Goal: Book appointment/travel/reservation

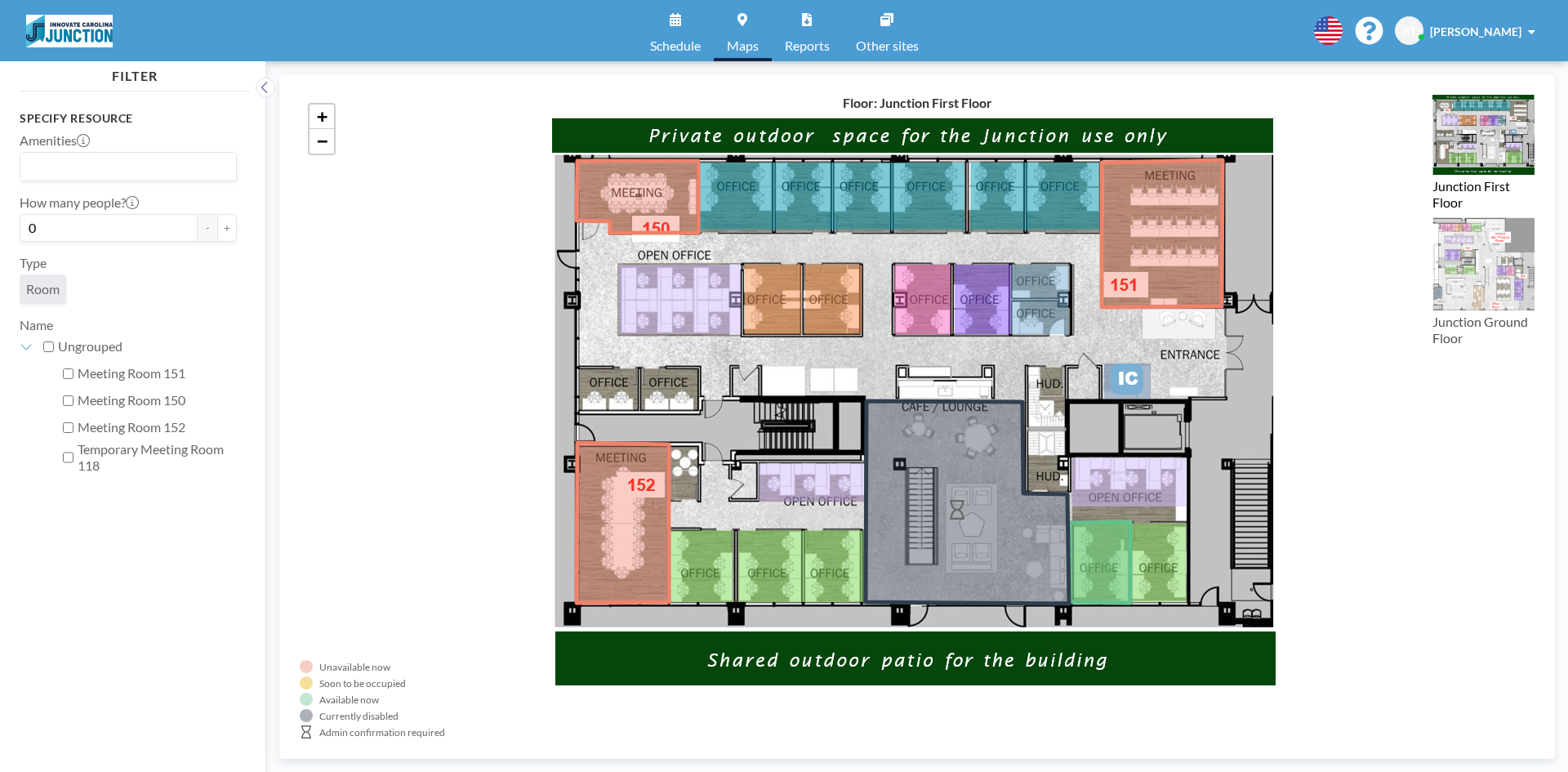
click at [128, 452] on label "Temporary Meeting Room 118" at bounding box center [156, 457] width 159 height 32
click at [73, 452] on input "Temporary Meeting Room 118" at bounding box center [67, 457] width 11 height 17
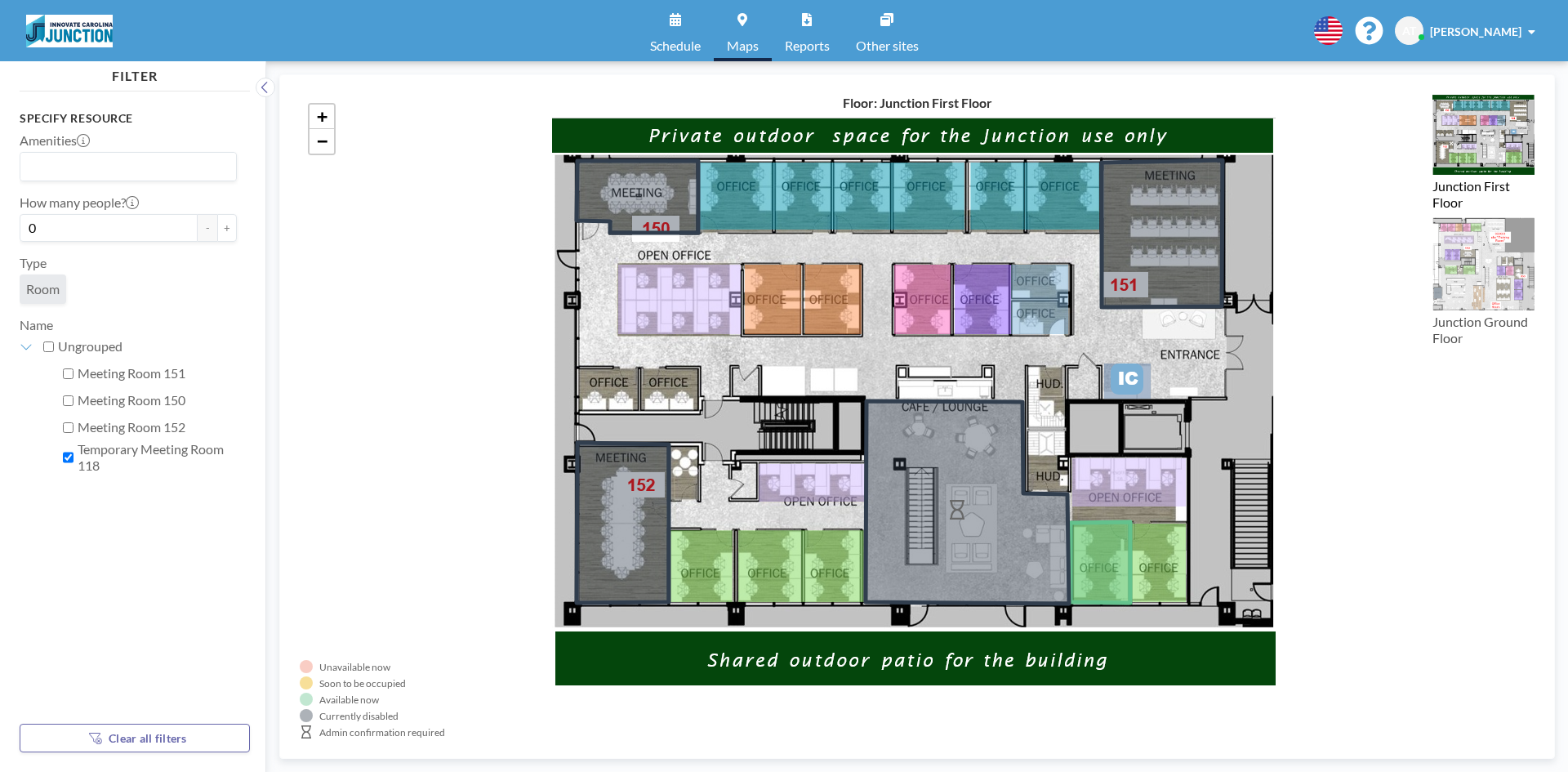
click at [128, 451] on label "Temporary Meeting Room 118" at bounding box center [156, 457] width 159 height 32
click at [73, 451] on input "Temporary Meeting Room 118" at bounding box center [67, 457] width 11 height 17
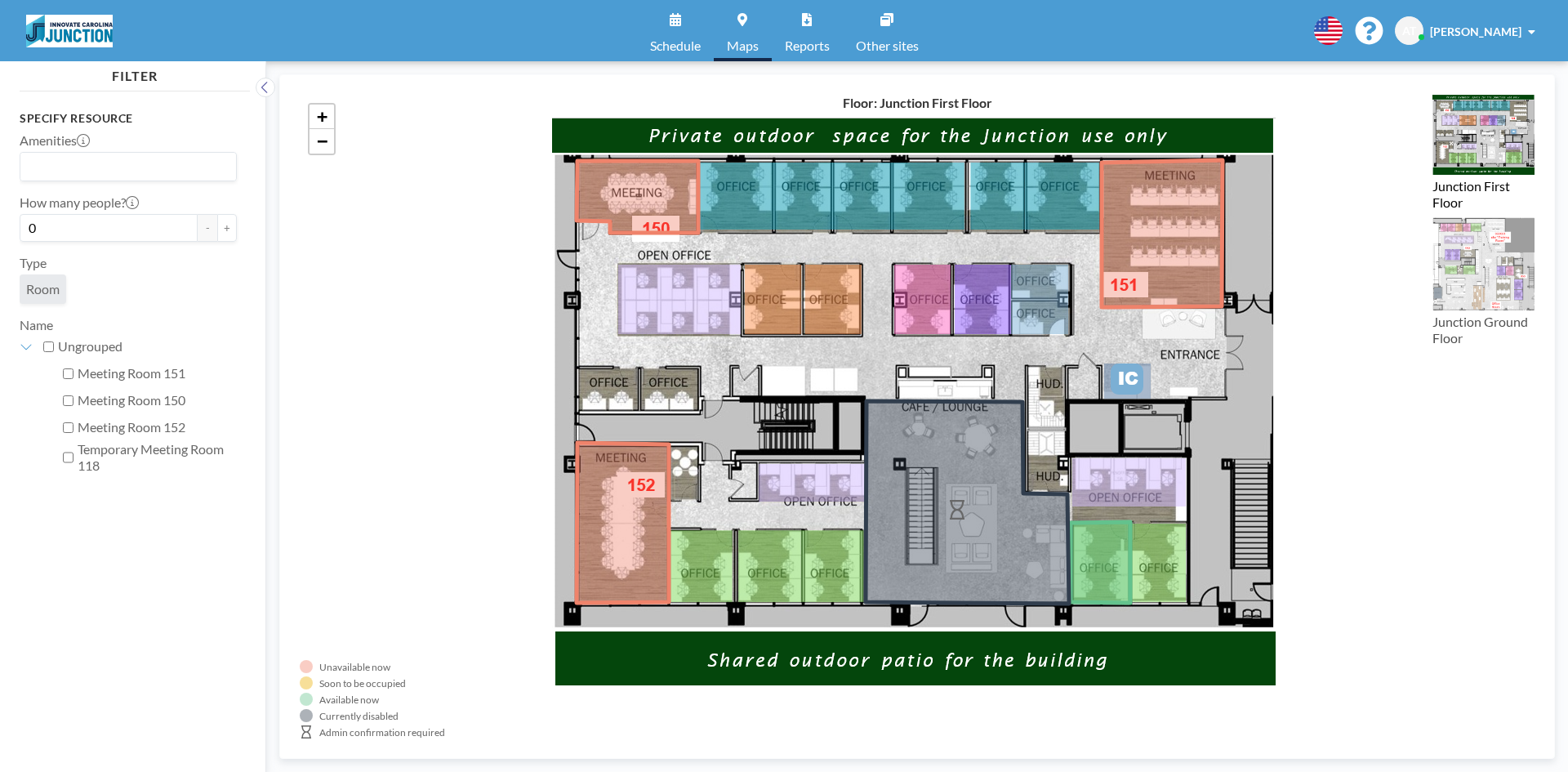
click at [128, 451] on label "Temporary Meeting Room 118" at bounding box center [156, 457] width 159 height 32
click at [73, 451] on input "Temporary Meeting Room 118" at bounding box center [67, 457] width 11 height 17
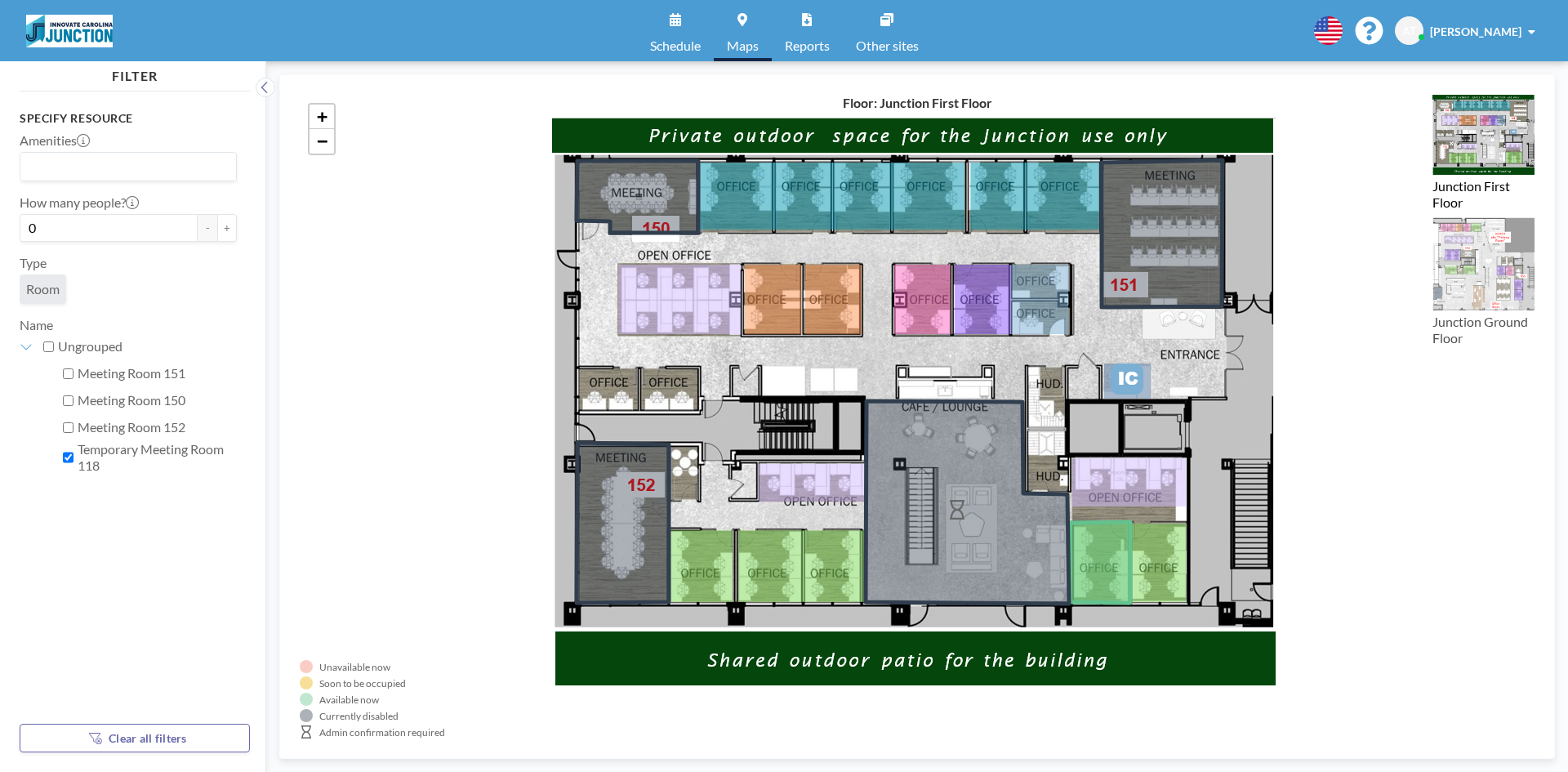
click at [76, 462] on div "Temporary Meeting Room 118" at bounding box center [147, 457] width 178 height 32
click at [84, 462] on label "Temporary Meeting Room 118" at bounding box center [156, 457] width 159 height 32
click at [73, 462] on input "Temporary Meeting Room 118" at bounding box center [67, 457] width 11 height 17
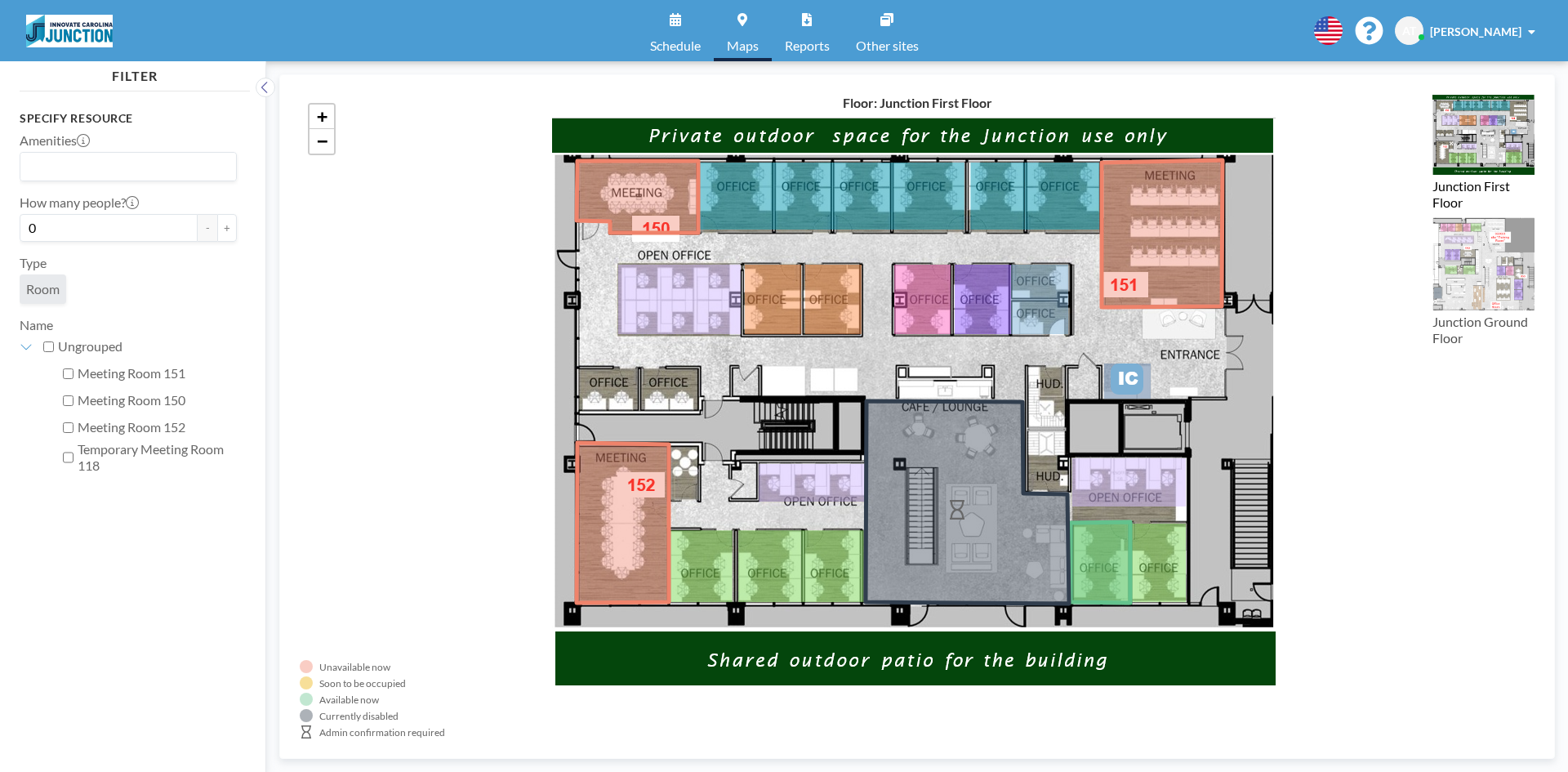
click at [84, 462] on label "Temporary Meeting Room 118" at bounding box center [156, 457] width 159 height 32
click at [73, 462] on input "Temporary Meeting Room 118" at bounding box center [67, 457] width 11 height 17
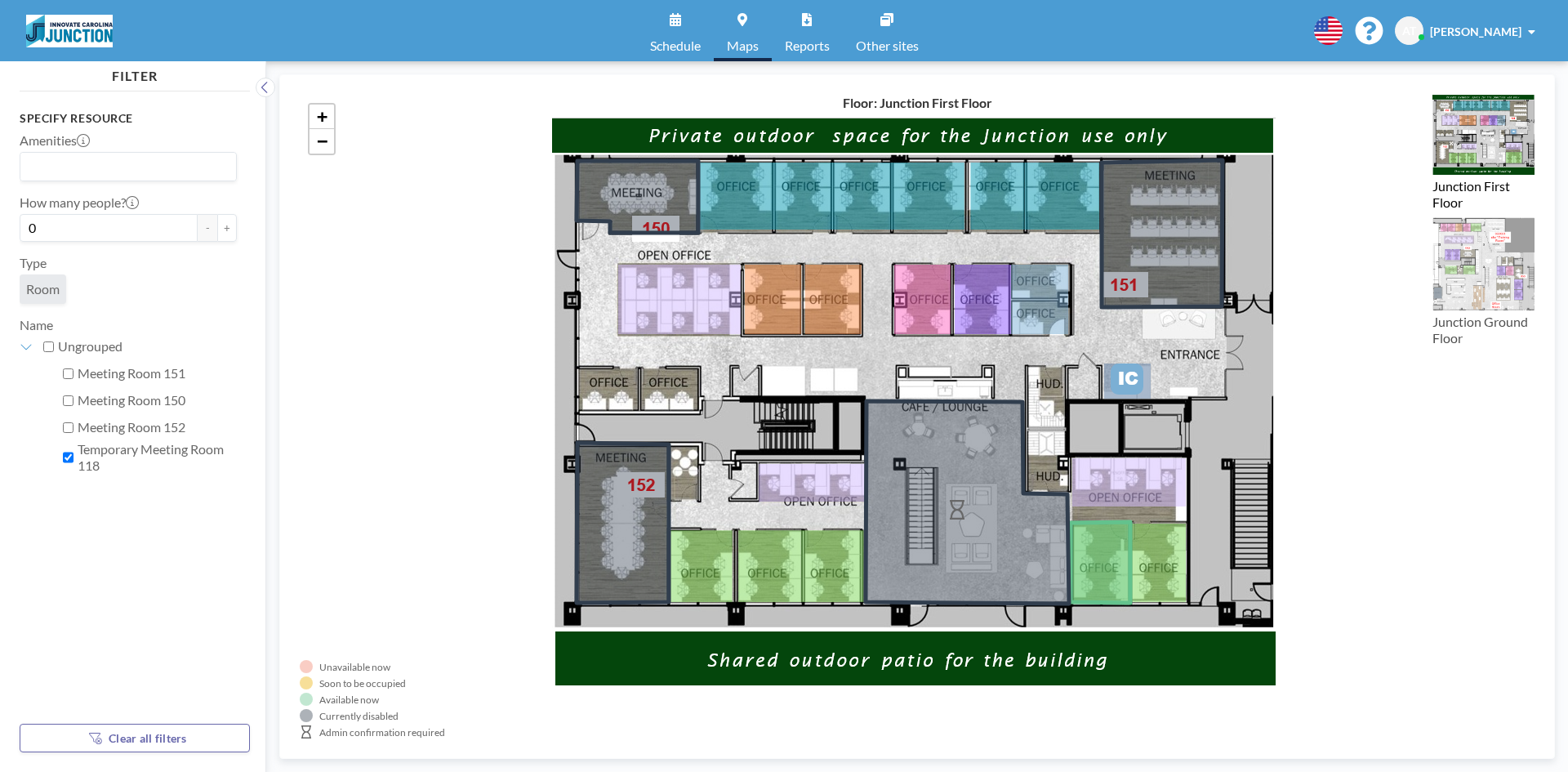
click at [84, 462] on label "Temporary Meeting Room 118" at bounding box center [156, 457] width 159 height 32
click at [73, 462] on input "Temporary Meeting Room 118" at bounding box center [67, 457] width 11 height 17
checkbox input "false"
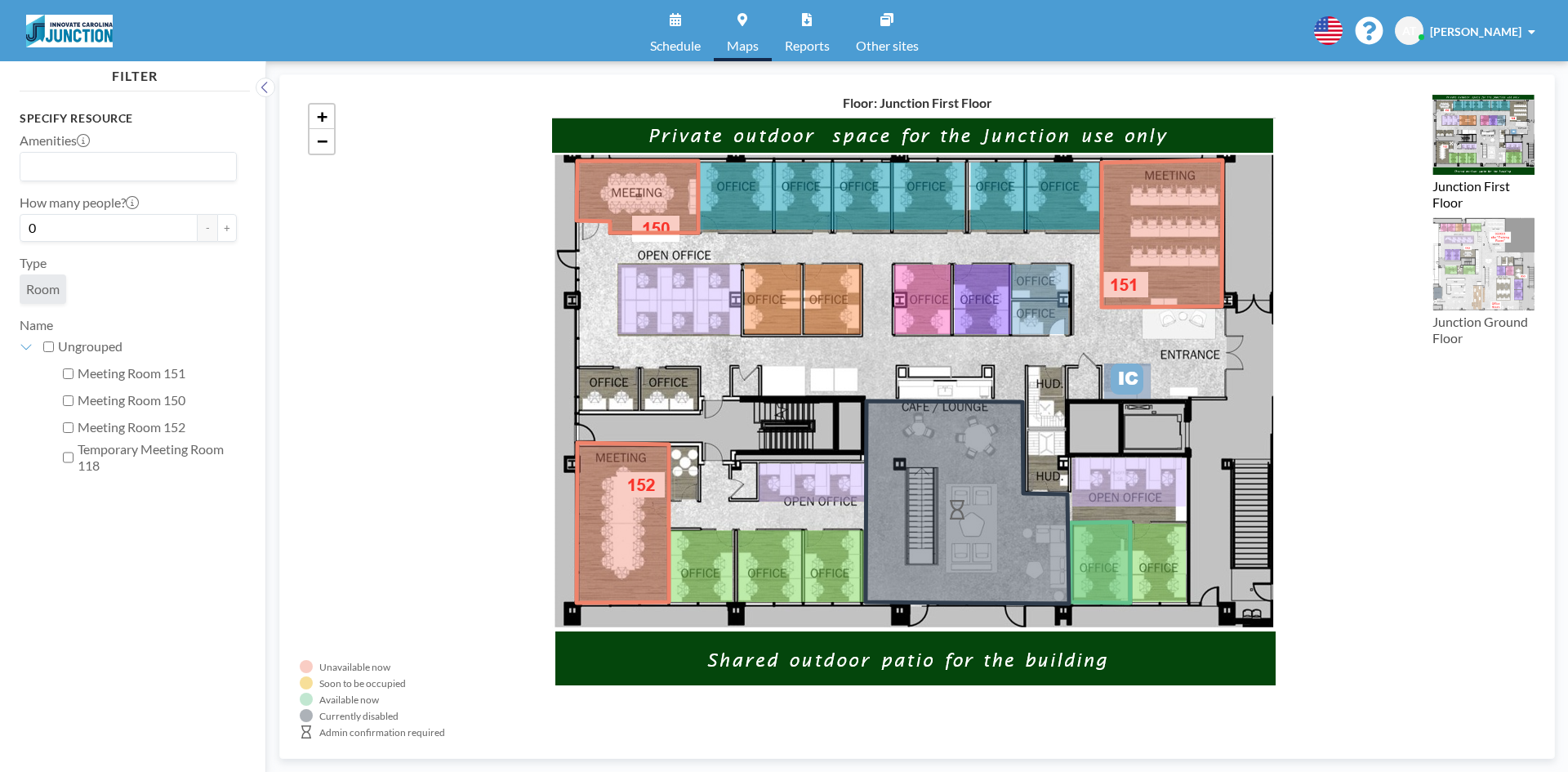
click at [103, 424] on label "Meeting Room 152" at bounding box center [156, 427] width 159 height 17
click at [73, 424] on input "Meeting Room 152" at bounding box center [67, 427] width 11 height 11
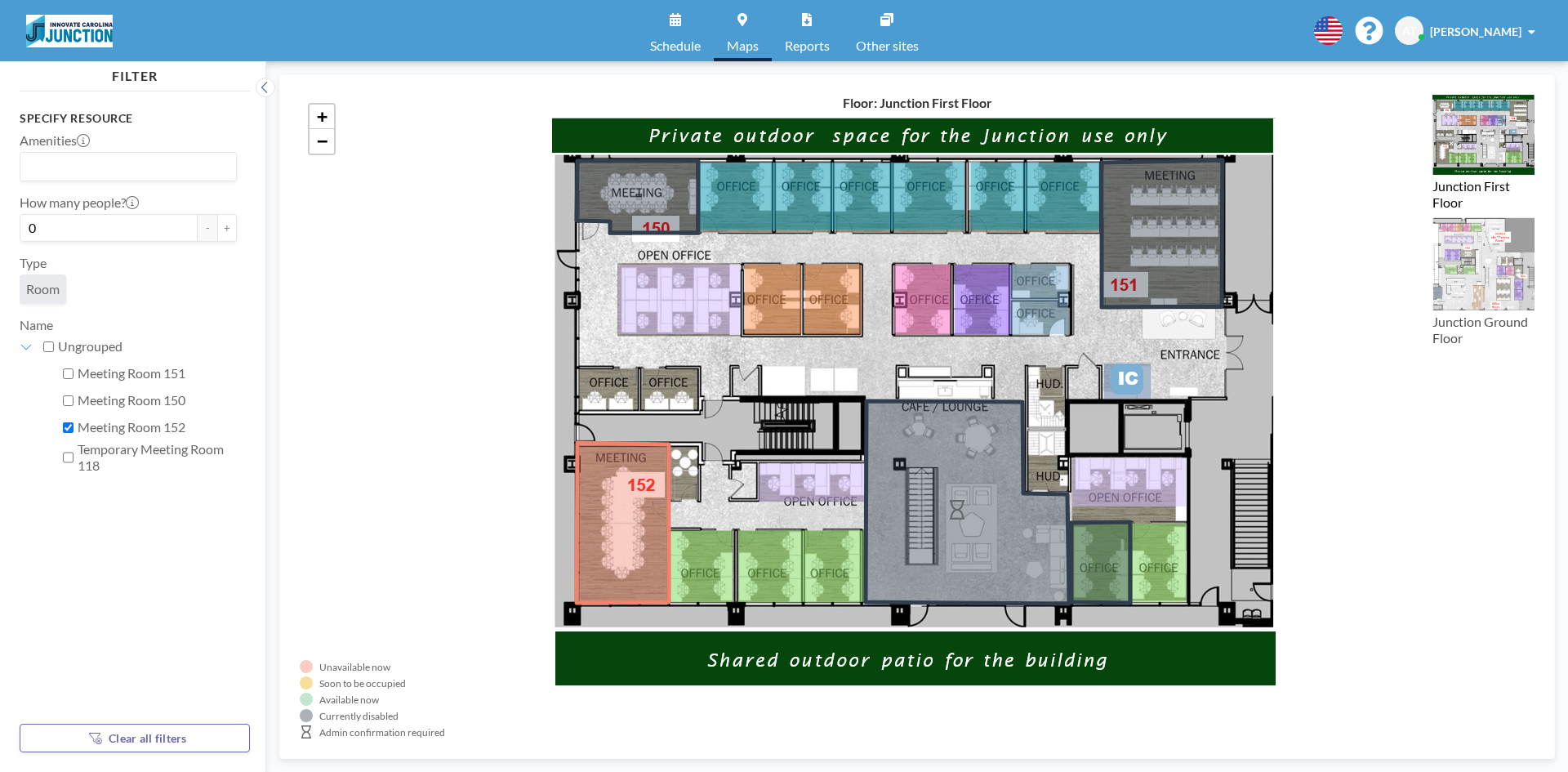
click at [99, 427] on label "Meeting Room 152" at bounding box center [156, 427] width 159 height 17
click at [73, 427] on input "Meeting Room 152" at bounding box center [67, 427] width 11 height 11
checkbox input "false"
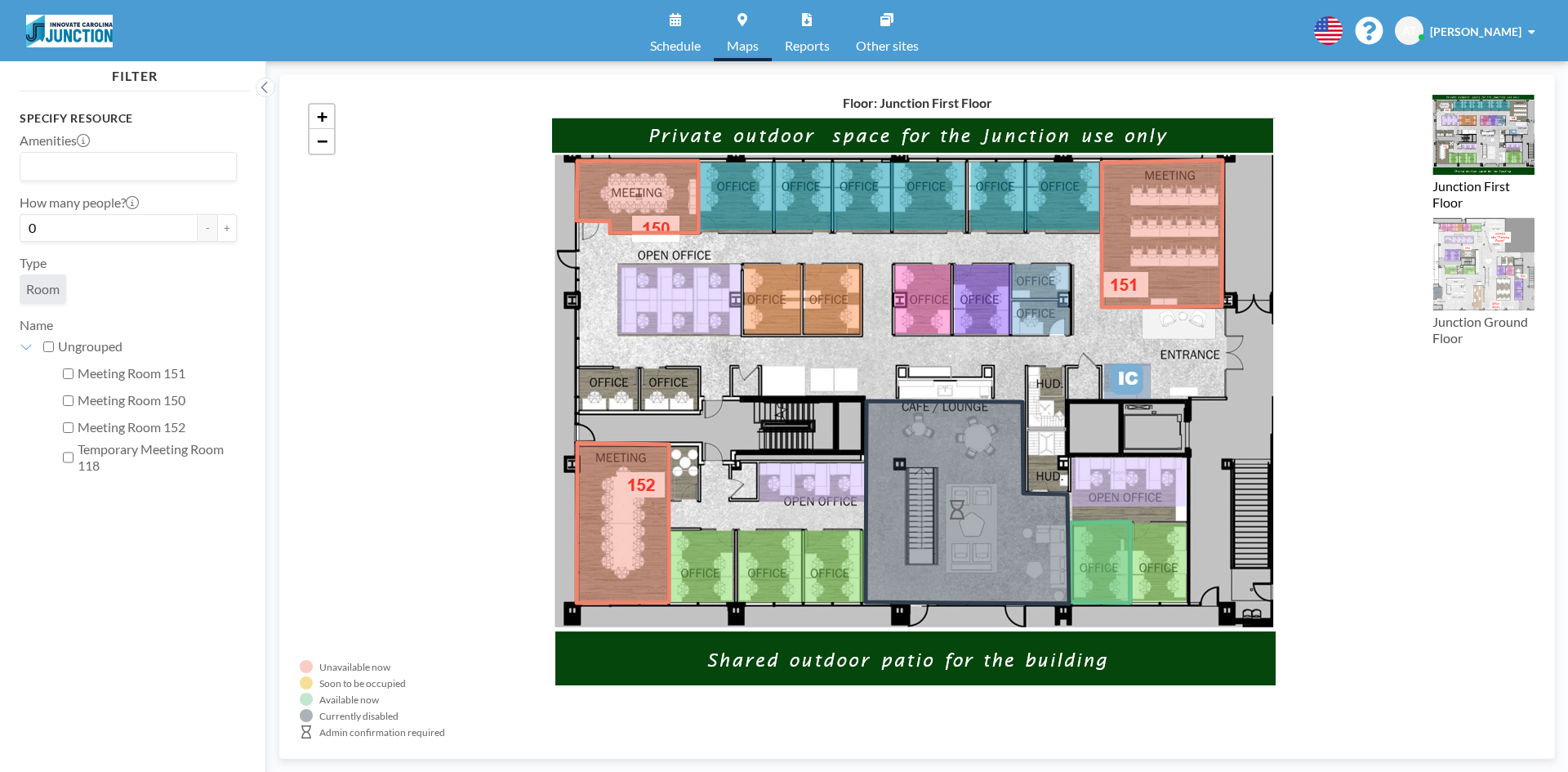
click at [87, 447] on label "Temporary Meeting Room 118" at bounding box center [156, 457] width 159 height 32
click at [73, 449] on input "Temporary Meeting Room 118" at bounding box center [67, 457] width 11 height 17
checkbox input "true"
